Goal: Task Accomplishment & Management: Complete application form

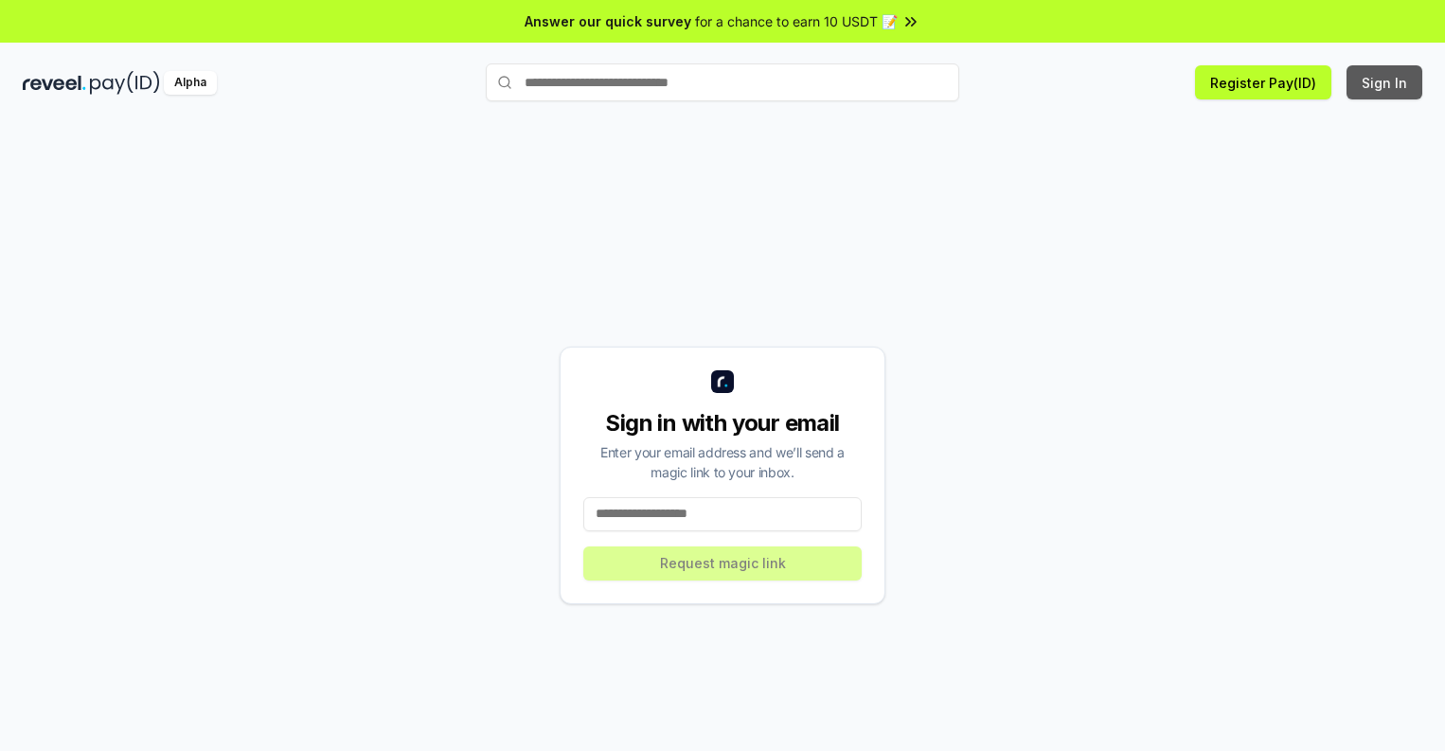
click at [1385, 82] on button "Sign In" at bounding box center [1384, 82] width 76 height 34
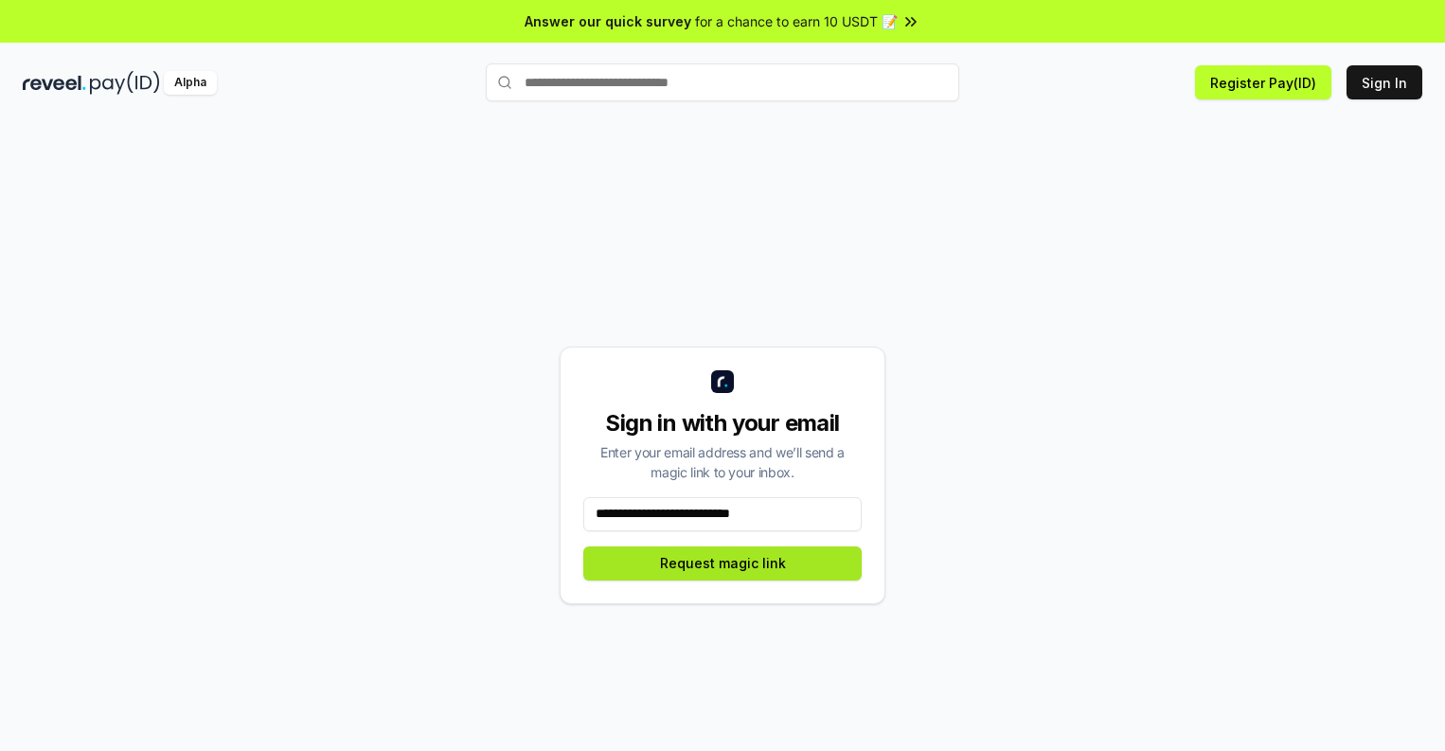
type input "**********"
click at [722, 562] on button "Request magic link" at bounding box center [722, 563] width 278 height 34
